Goal: Task Accomplishment & Management: Use online tool/utility

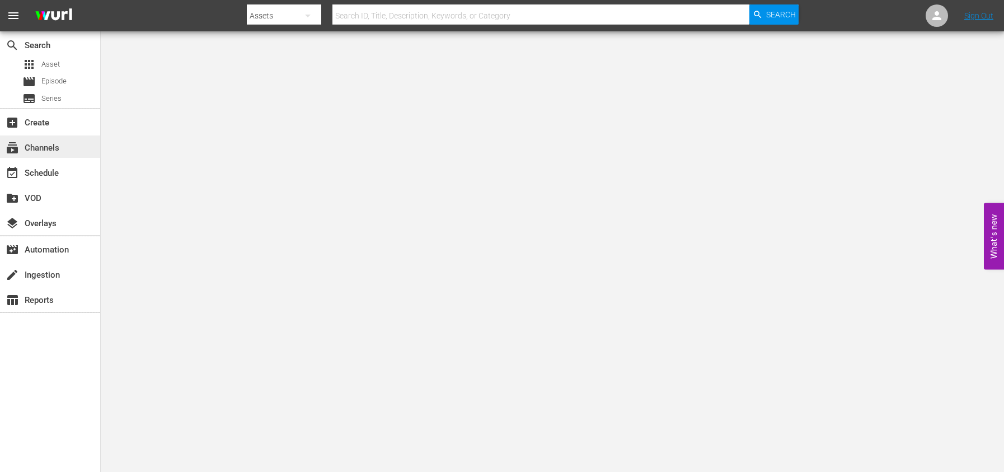
click at [49, 151] on div "subscriptions Channels" at bounding box center [31, 146] width 63 height 10
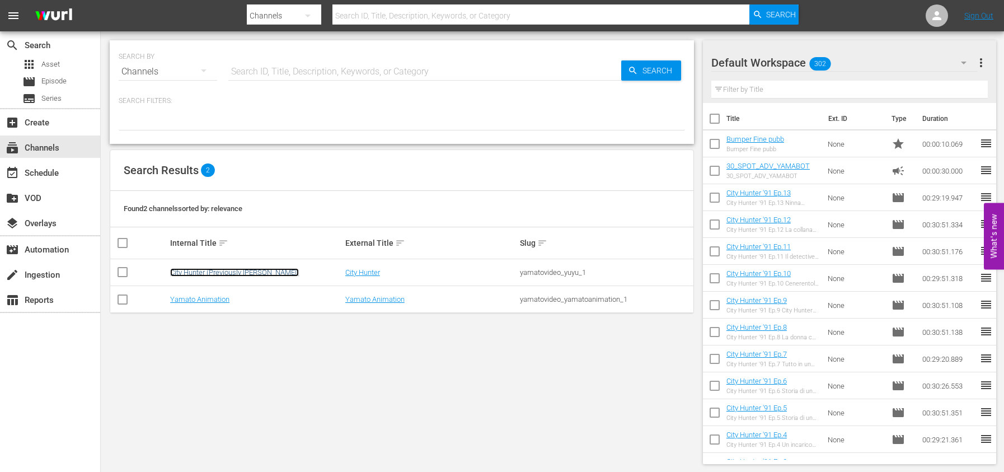
click at [203, 275] on link "City Hunter (Previously [PERSON_NAME])" at bounding box center [234, 272] width 129 height 8
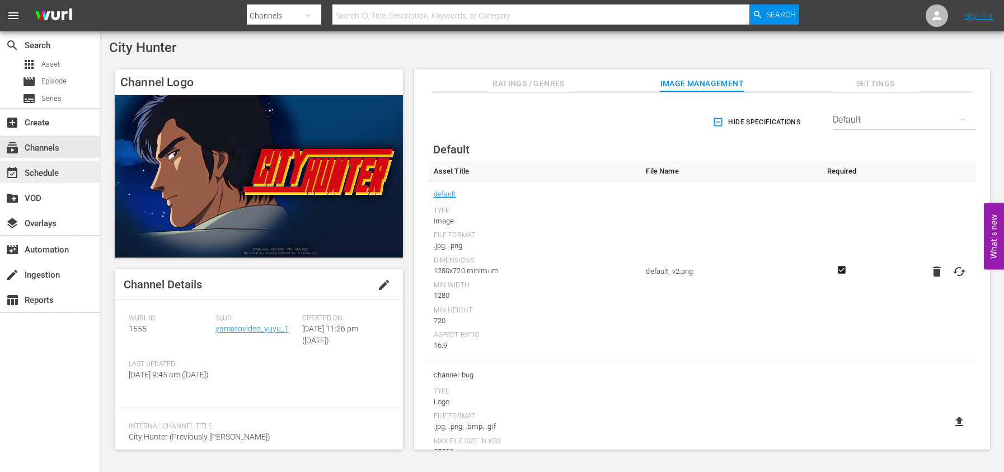
click at [61, 174] on div "event_available Schedule" at bounding box center [31, 171] width 63 height 10
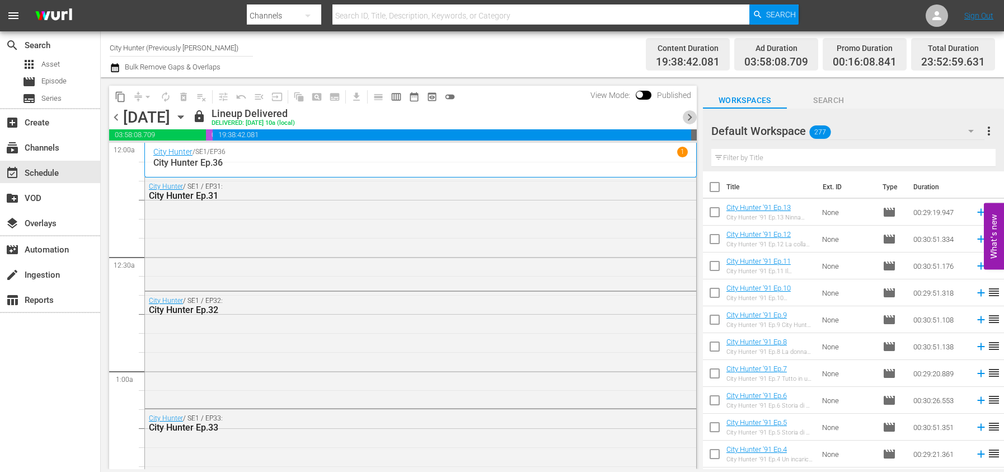
click at [687, 119] on span "chevron_right" at bounding box center [690, 117] width 14 height 14
click at [688, 119] on span "chevron_right" at bounding box center [690, 117] width 14 height 14
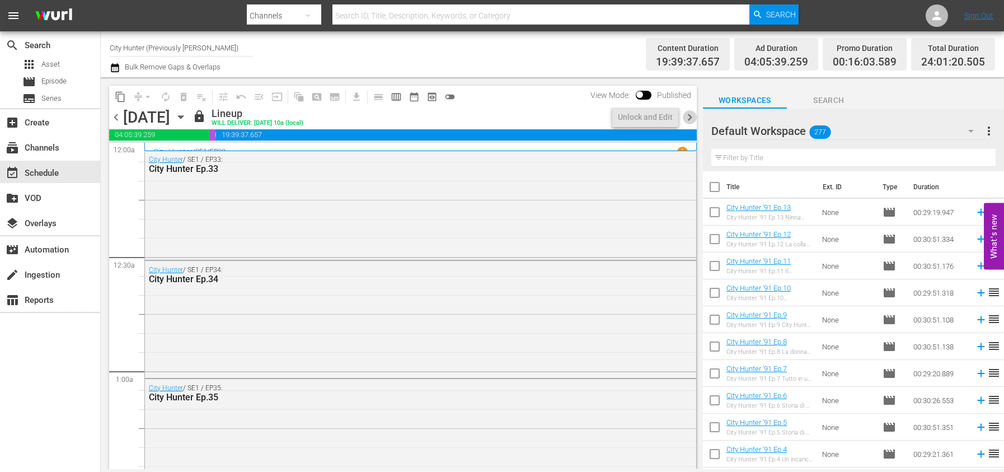
click at [688, 119] on span "chevron_right" at bounding box center [690, 117] width 14 height 14
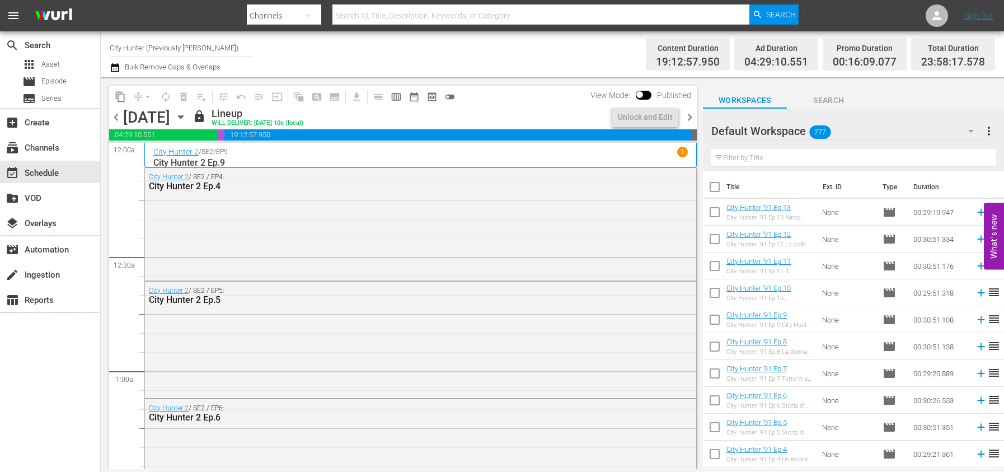
click at [688, 119] on span "chevron_right" at bounding box center [690, 117] width 14 height 14
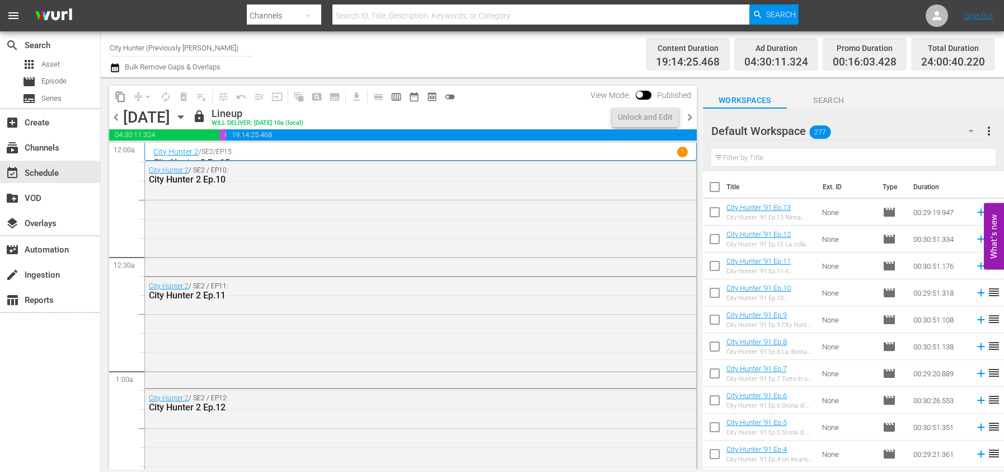
click at [688, 119] on span "chevron_right" at bounding box center [690, 117] width 14 height 14
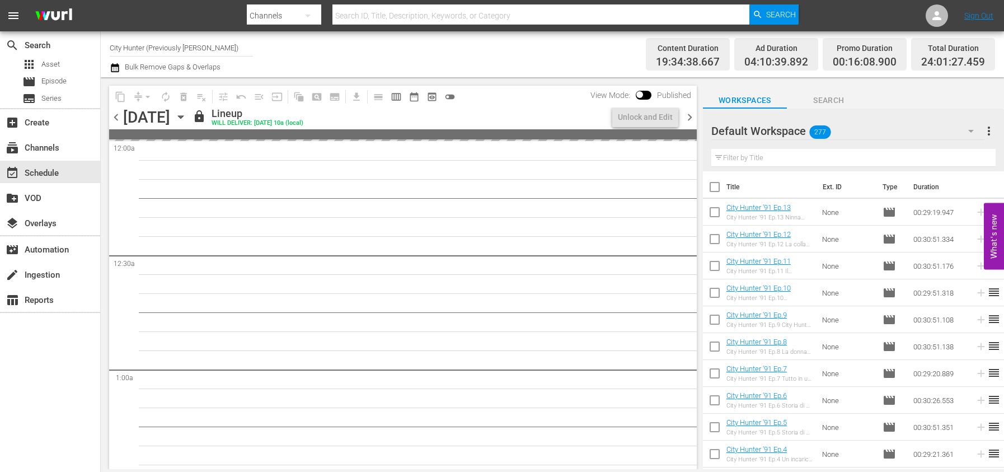
click at [688, 119] on span "chevron_right" at bounding box center [690, 117] width 14 height 14
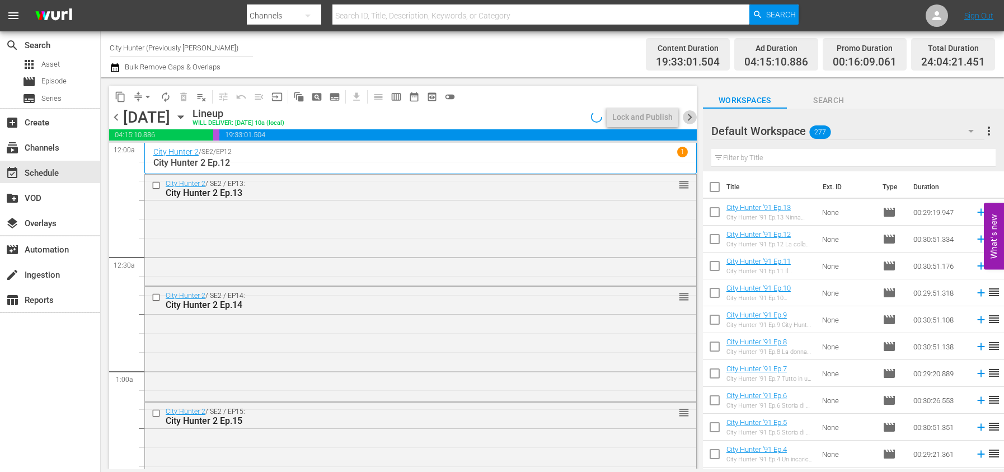
click at [688, 119] on span "chevron_right" at bounding box center [690, 117] width 14 height 14
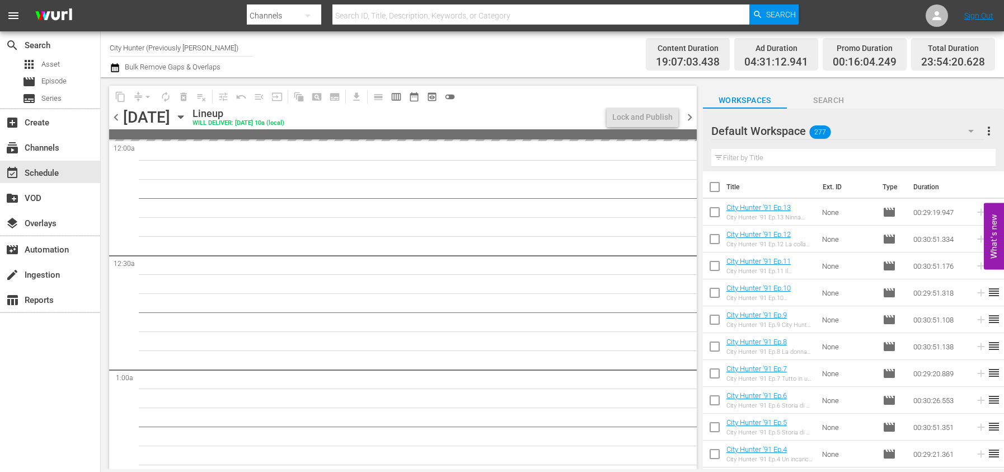
click at [688, 119] on span "chevron_right" at bounding box center [690, 117] width 14 height 14
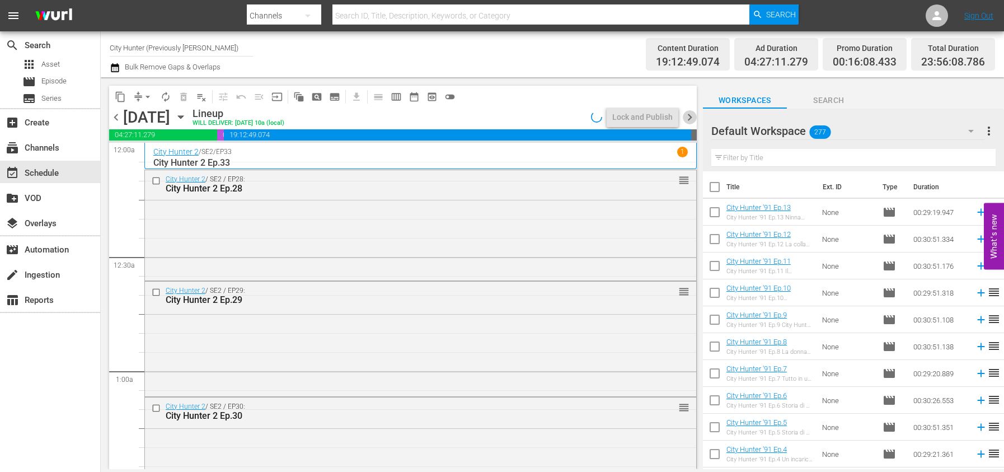
click at [688, 119] on span "chevron_right" at bounding box center [690, 117] width 14 height 14
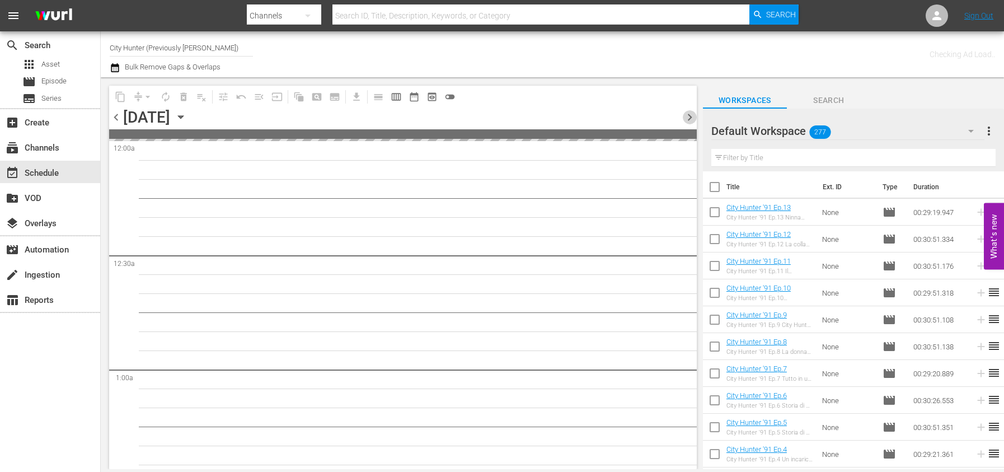
click at [688, 119] on span "chevron_right" at bounding box center [690, 117] width 14 height 14
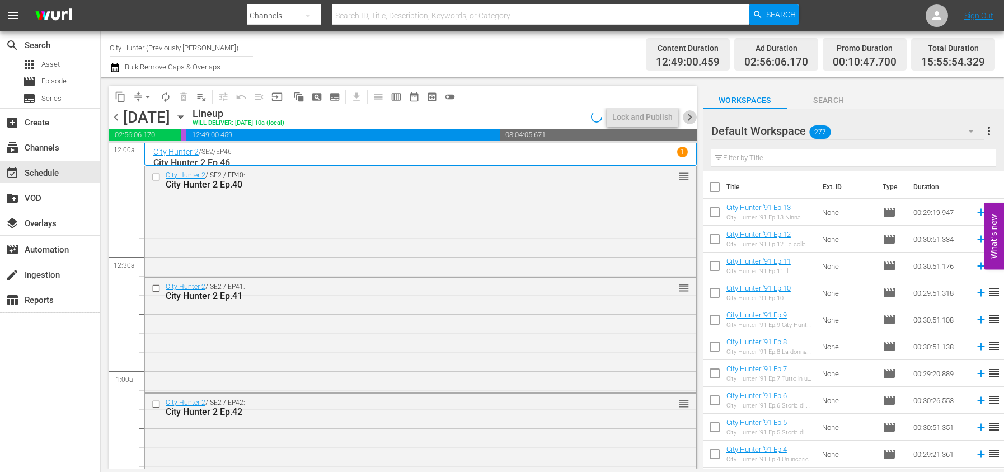
click at [688, 119] on span "chevron_right" at bounding box center [690, 117] width 14 height 14
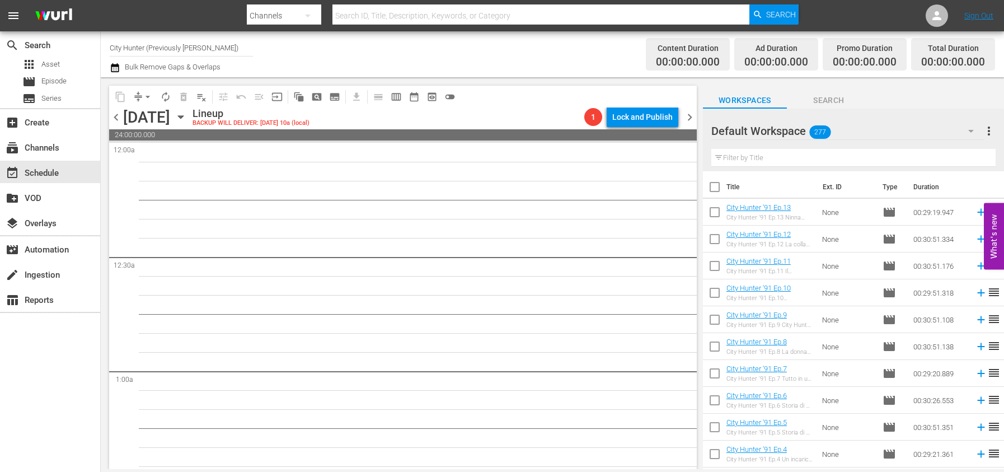
click at [117, 113] on span "chevron_left" at bounding box center [116, 117] width 14 height 14
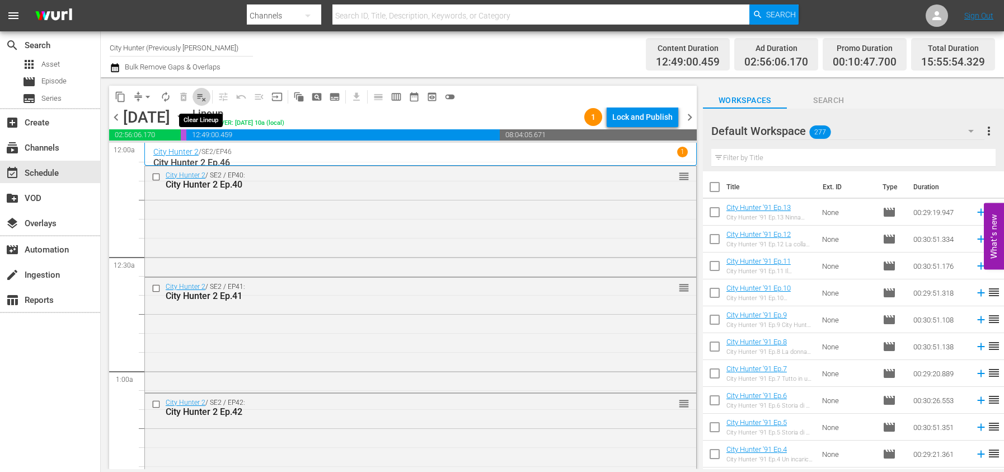
click at [203, 100] on span "playlist_remove_outlined" at bounding box center [201, 96] width 11 height 11
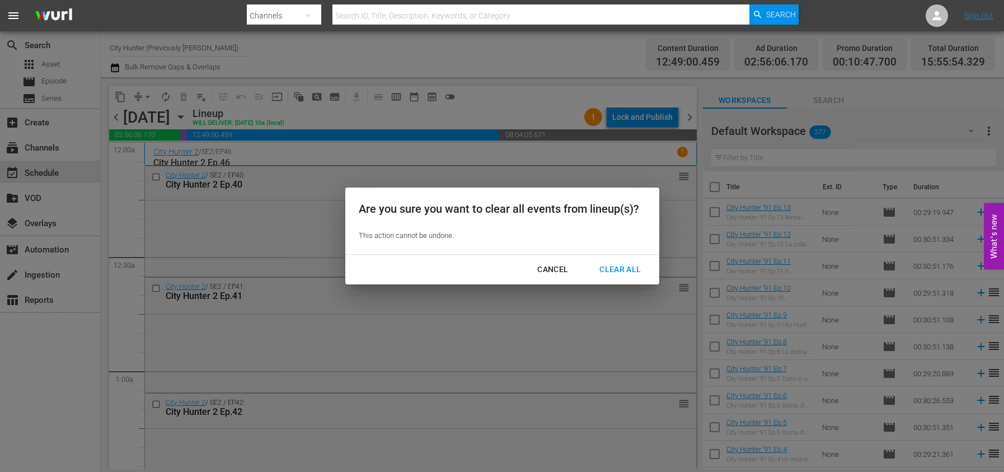
click at [629, 270] on div "Clear All" at bounding box center [620, 270] width 59 height 14
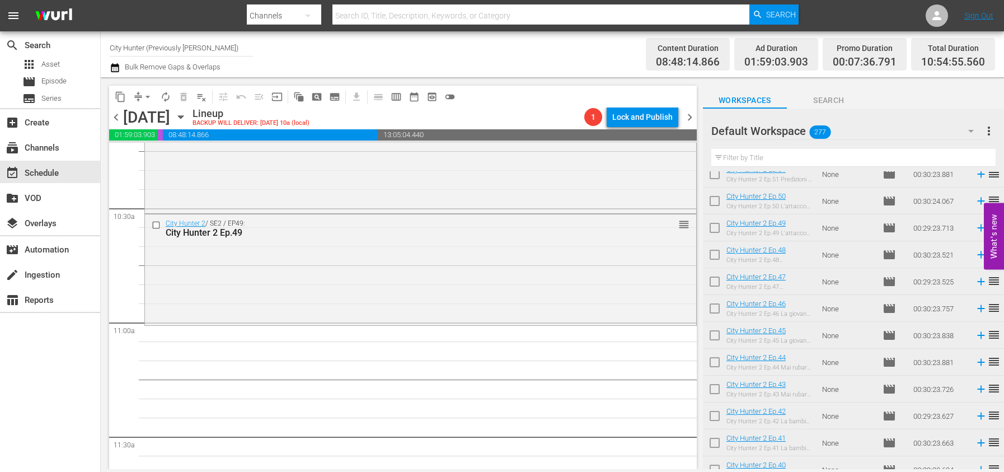
scroll to position [2366, 0]
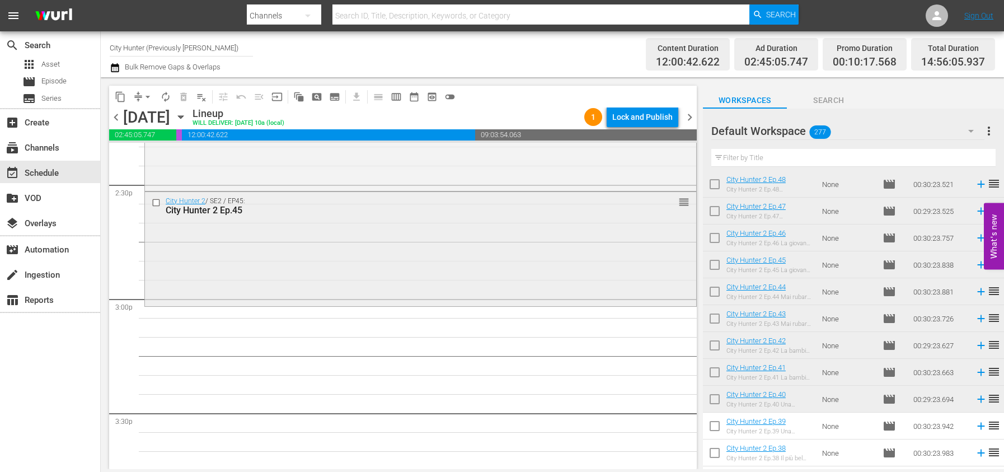
scroll to position [3284, 0]
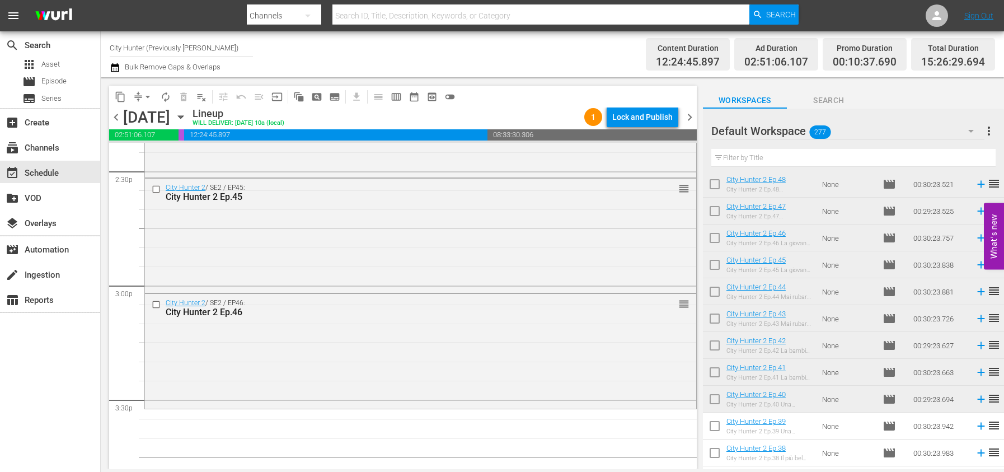
drag, startPoint x: 808, startPoint y: 242, endPoint x: 275, endPoint y: 12, distance: 580.6
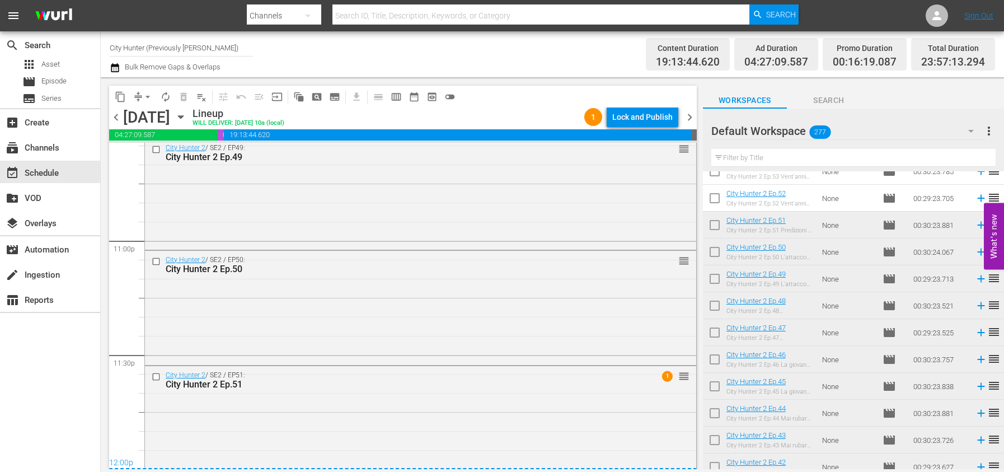
scroll to position [5168, 0]
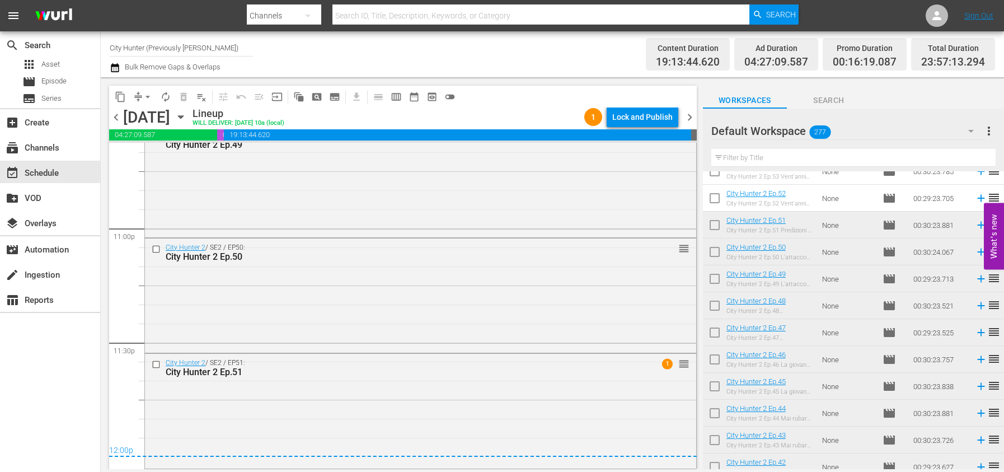
click at [689, 118] on span "chevron_right" at bounding box center [690, 117] width 14 height 14
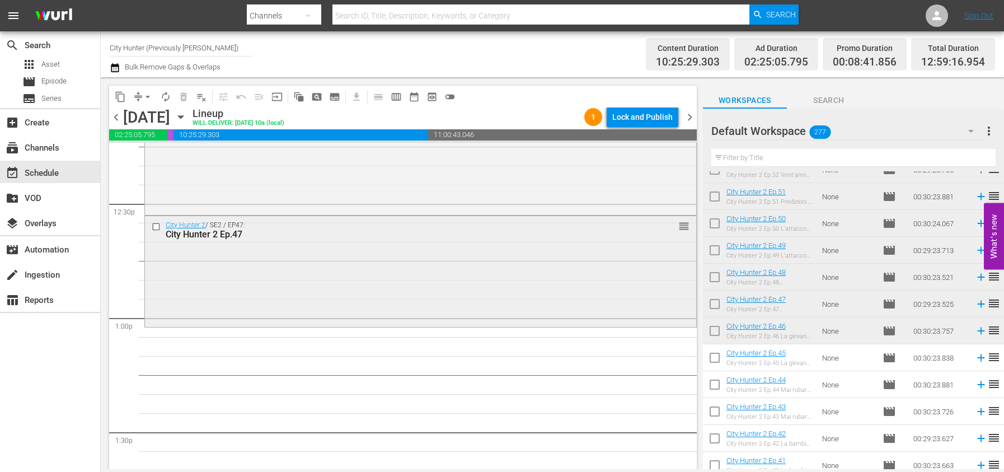
scroll to position [2808, 0]
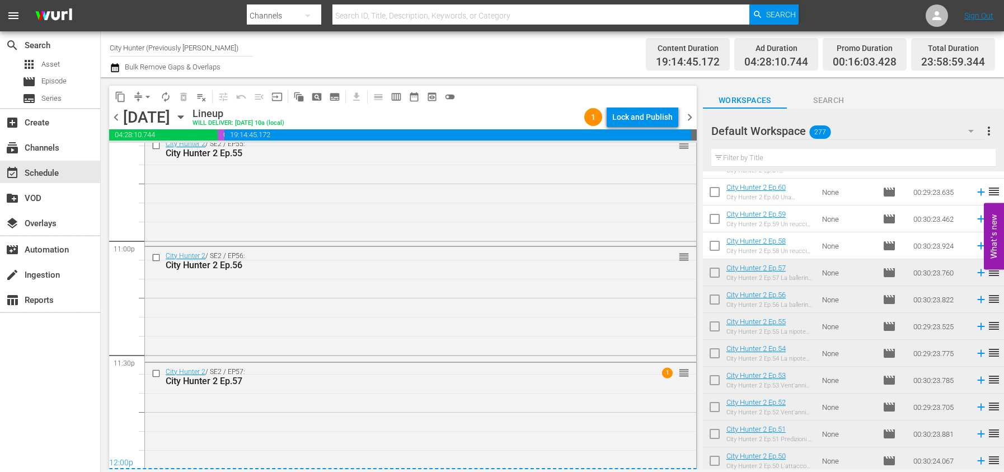
scroll to position [5164, 0]
